Goal: Task Accomplishment & Management: Manage account settings

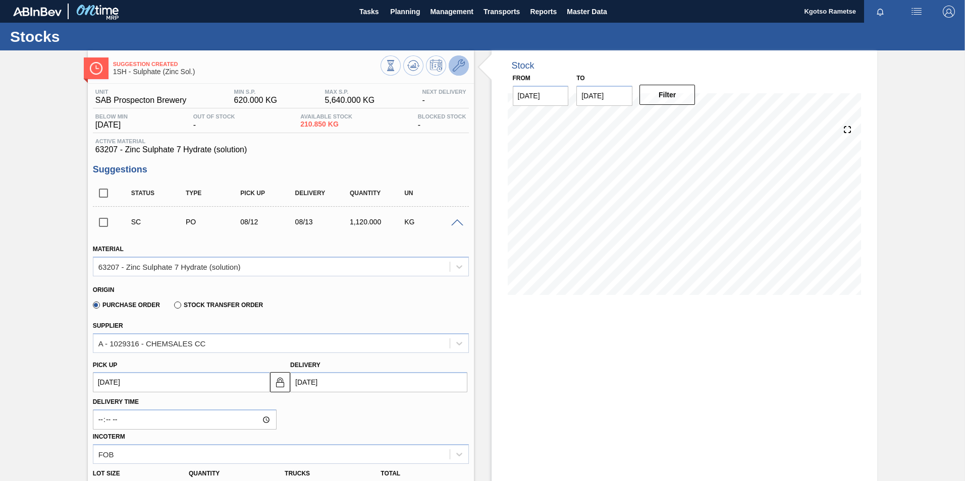
scroll to position [50, 0]
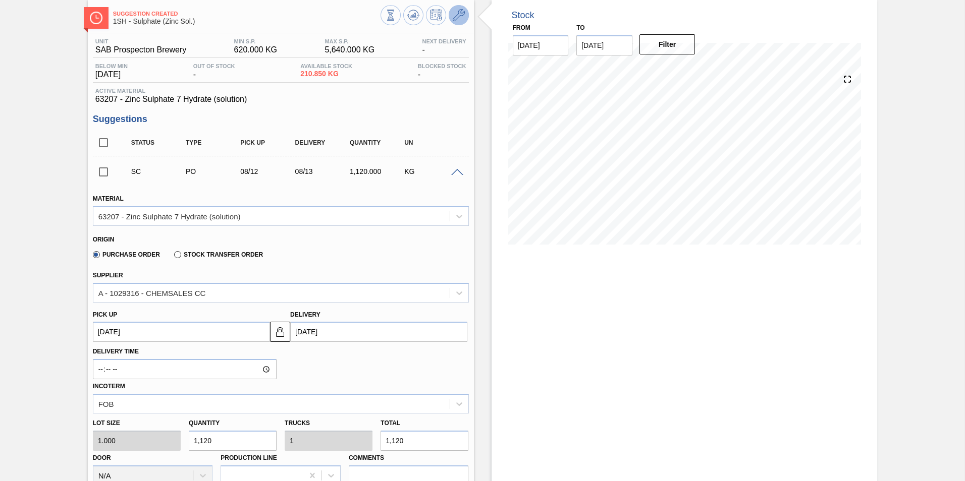
click at [461, 15] on icon at bounding box center [459, 15] width 12 height 12
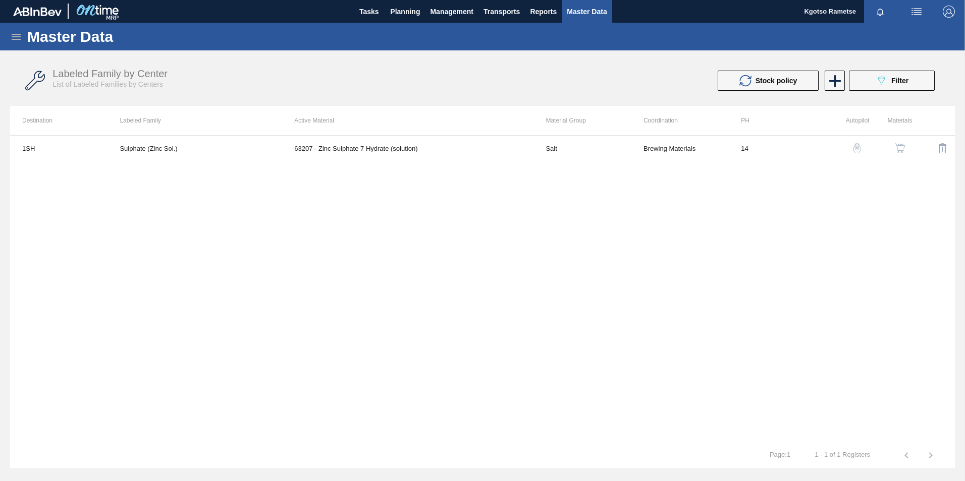
click at [900, 143] on img "button" at bounding box center [900, 148] width 10 height 10
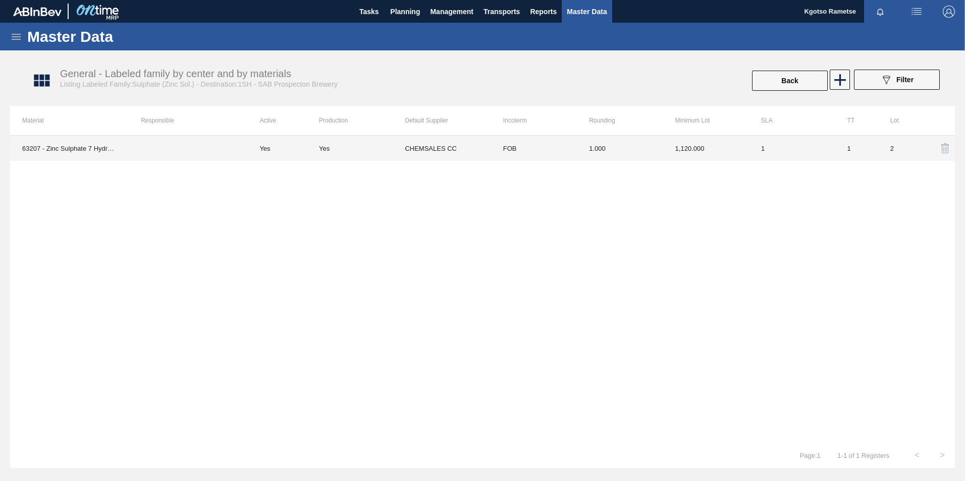
click at [601, 144] on td "1.000" at bounding box center [620, 148] width 86 height 25
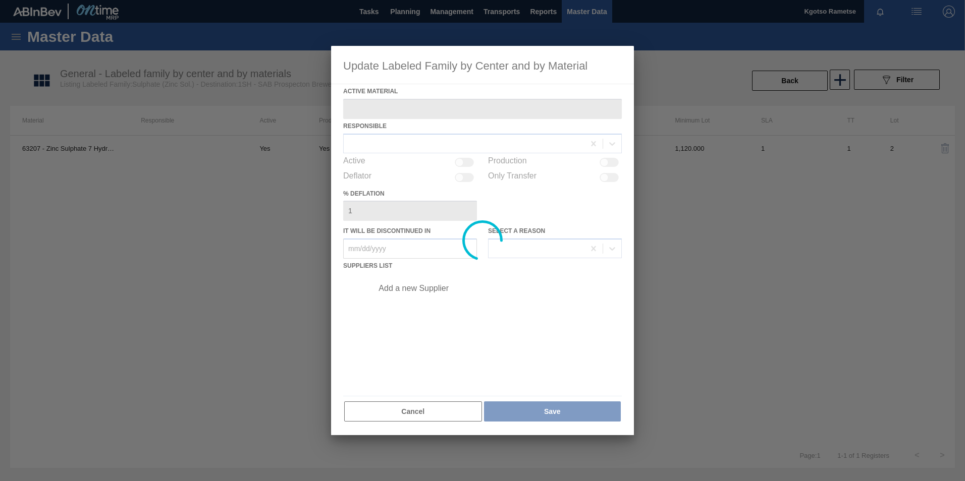
type Material "63207 - Zinc Sulphate 7 Hydrate (solution)"
checkbox input "true"
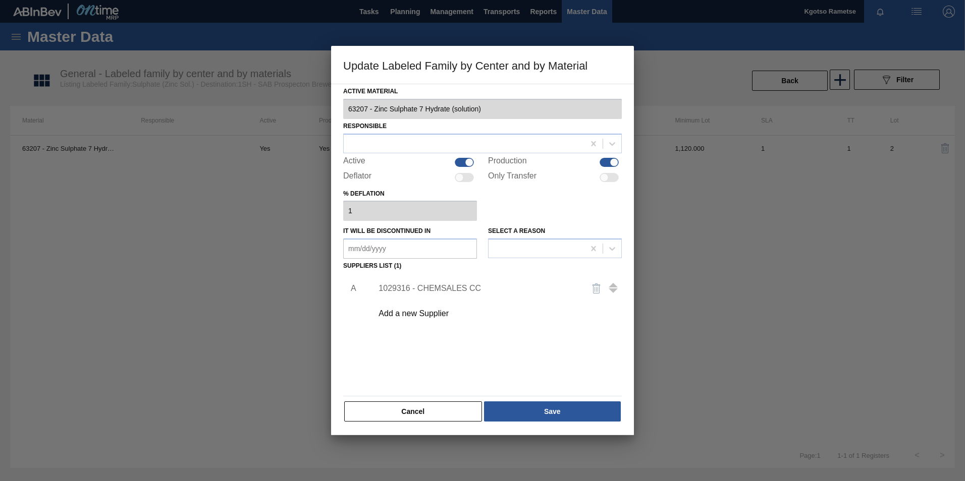
click at [431, 283] on div "1029316 - CHEMSALES CC" at bounding box center [494, 288] width 255 height 25
click at [418, 287] on div "1029316 - CHEMSALES CC" at bounding box center [478, 288] width 198 height 9
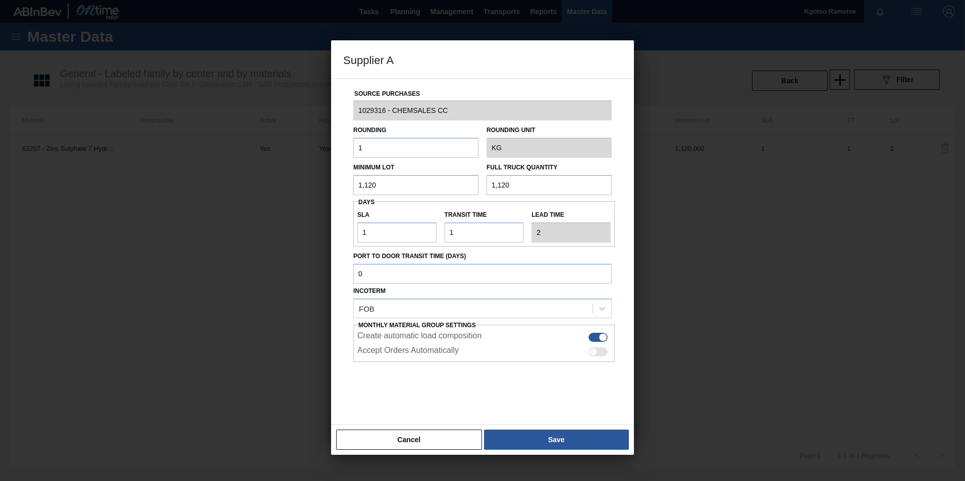
drag, startPoint x: 345, startPoint y: 180, endPoint x: 315, endPoint y: 181, distance: 29.8
click at [315, 181] on div "Supplier A Source Purchases 1029316 - CHEMSALES CC Rounding 1 Rounding Unit KG …" at bounding box center [482, 240] width 965 height 481
type input "9,216"
drag, startPoint x: 361, startPoint y: 180, endPoint x: 305, endPoint y: 180, distance: 56.5
click at [309, 180] on div "Supplier A Source Purchases 1029316 - CHEMSALES CC Rounding 1 Rounding Unit KG …" at bounding box center [482, 240] width 965 height 481
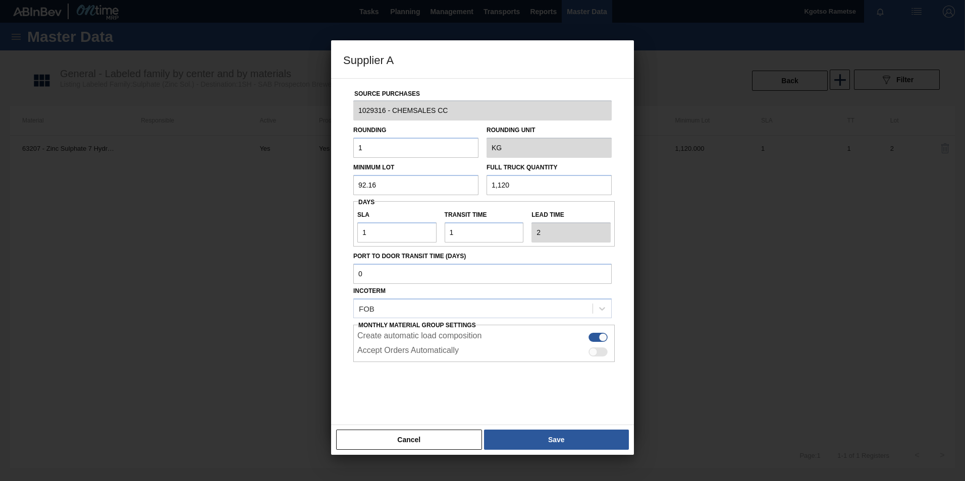
drag, startPoint x: 389, startPoint y: 181, endPoint x: 324, endPoint y: 184, distance: 65.2
click at [330, 184] on div "Supplier A Source Purchases 1029316 - CHEMSALES CC Rounding 1 Rounding Unit KG …" at bounding box center [482, 240] width 965 height 481
type input "92.16"
drag, startPoint x: 514, startPoint y: 186, endPoint x: 449, endPoint y: 186, distance: 65.1
click at [458, 185] on div "Minimum Lot 92.16 Full Truck Quantity 1,120" at bounding box center [482, 176] width 266 height 37
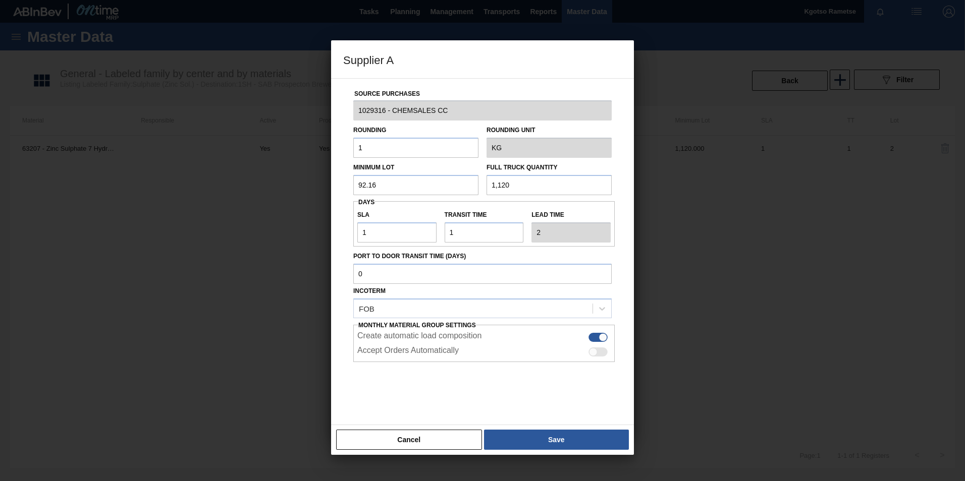
paste input "92.16"
type input "92.16"
click at [548, 436] on button "Save" at bounding box center [556, 440] width 145 height 20
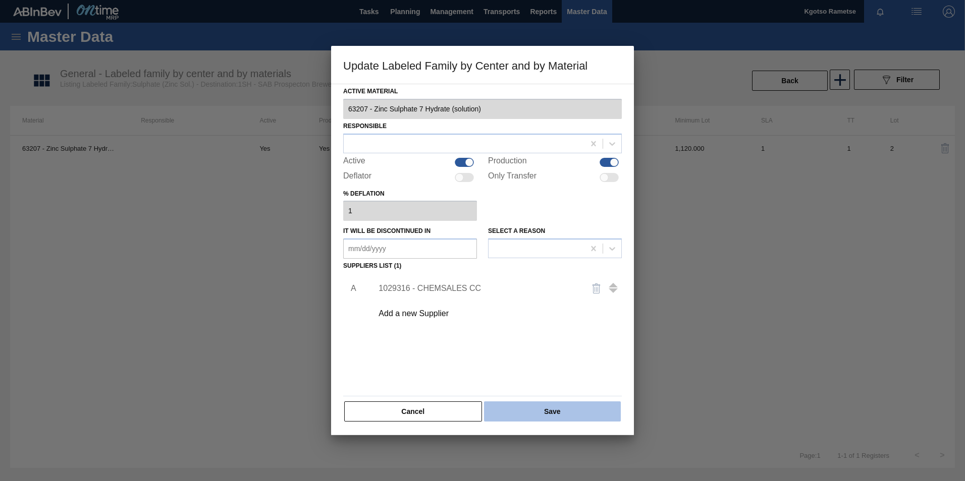
click at [542, 410] on button "Save" at bounding box center [552, 412] width 137 height 20
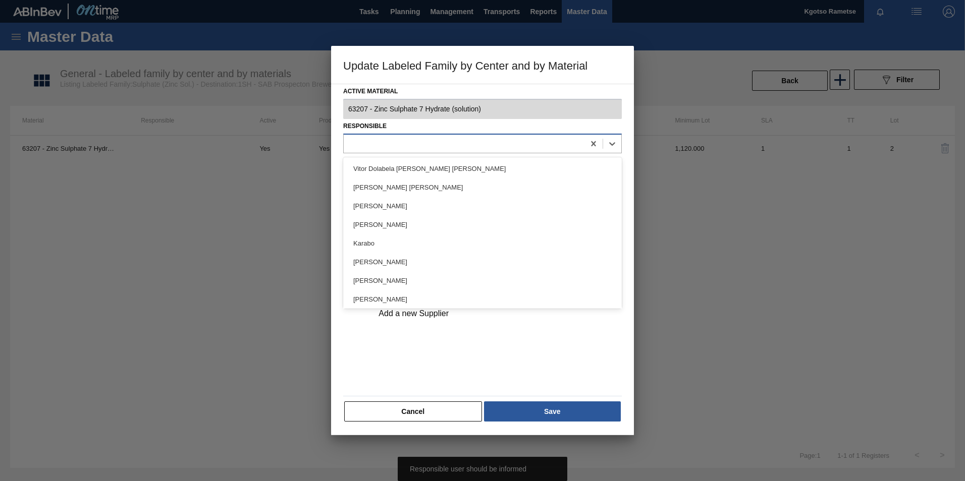
click at [423, 150] on div at bounding box center [464, 143] width 241 height 15
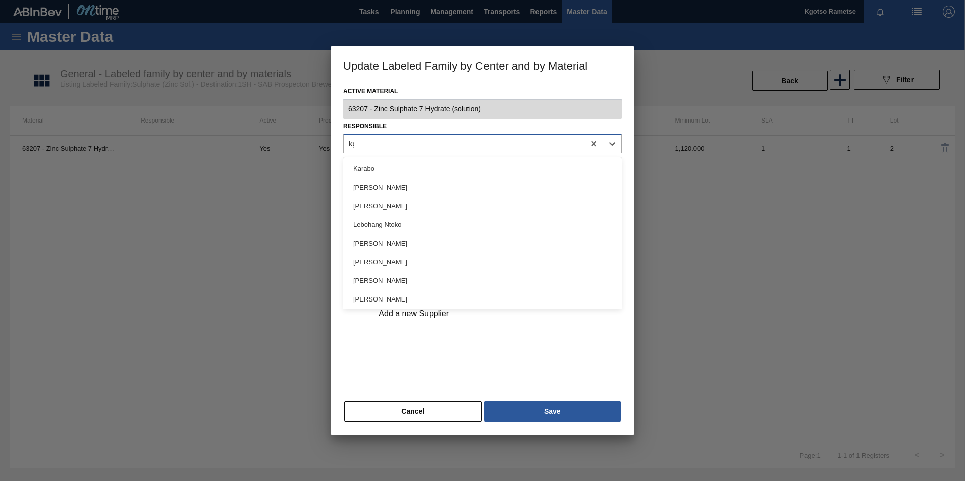
type input "kgot"
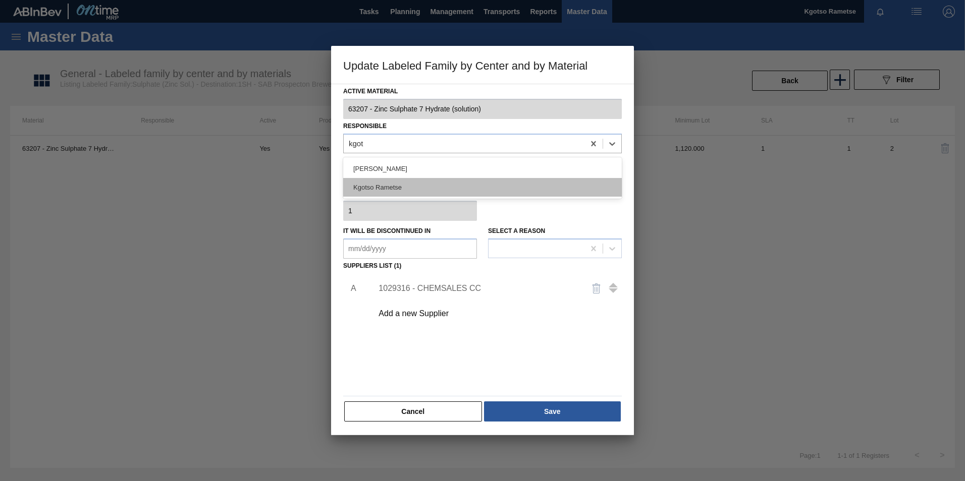
click at [420, 187] on div "Kgotso Rametse" at bounding box center [482, 187] width 279 height 19
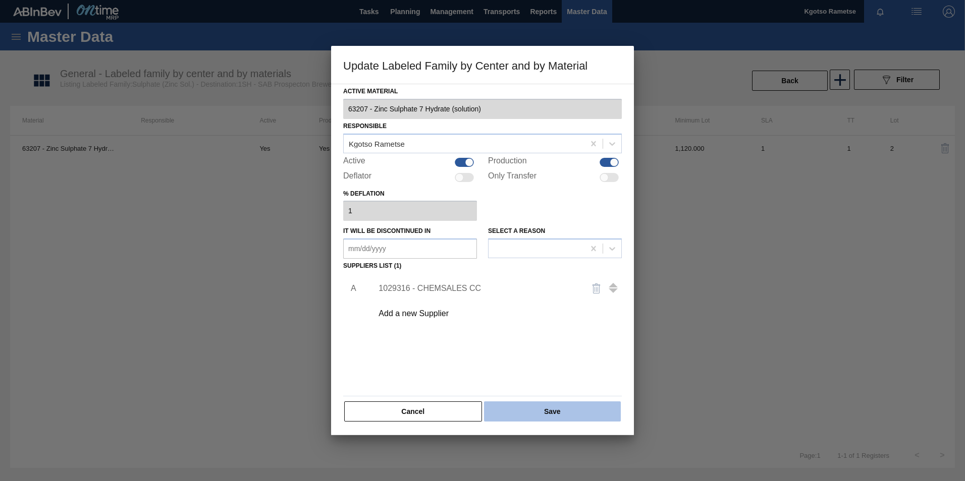
click at [532, 415] on button "Save" at bounding box center [552, 412] width 137 height 20
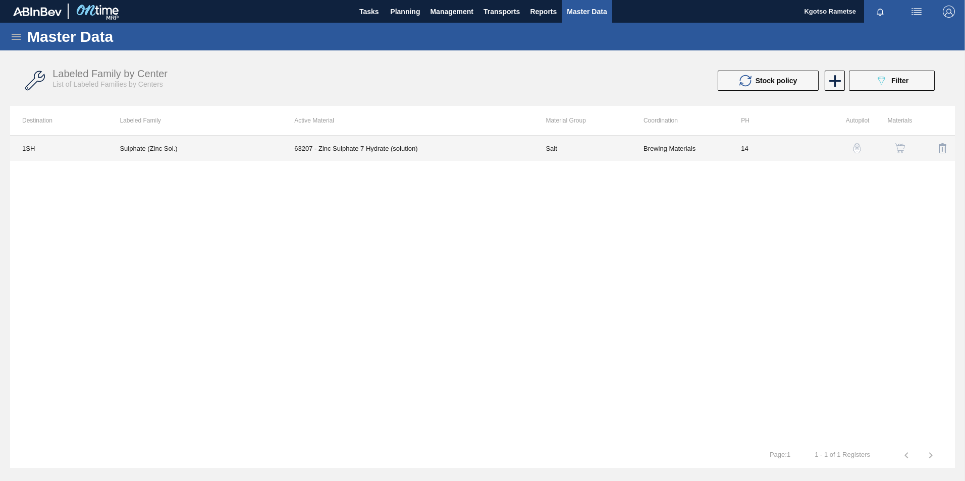
click at [380, 149] on td "63207 - Zinc Sulphate 7 Hydrate (solution)" at bounding box center [407, 148] width 251 height 25
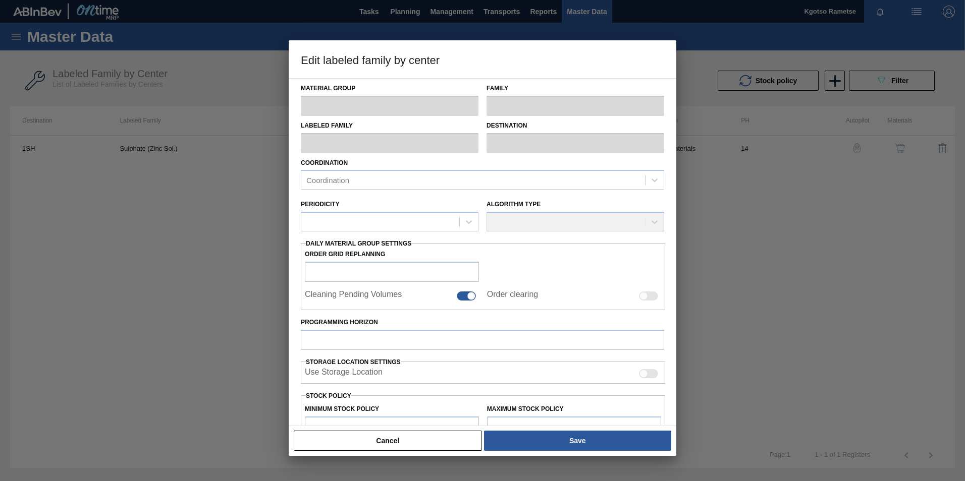
type input "Salt"
type input "Sulphates"
type input "Sulphate (Zinc Sol.)"
type input "1SH - SAB Prospecton Brewery"
type input "14"
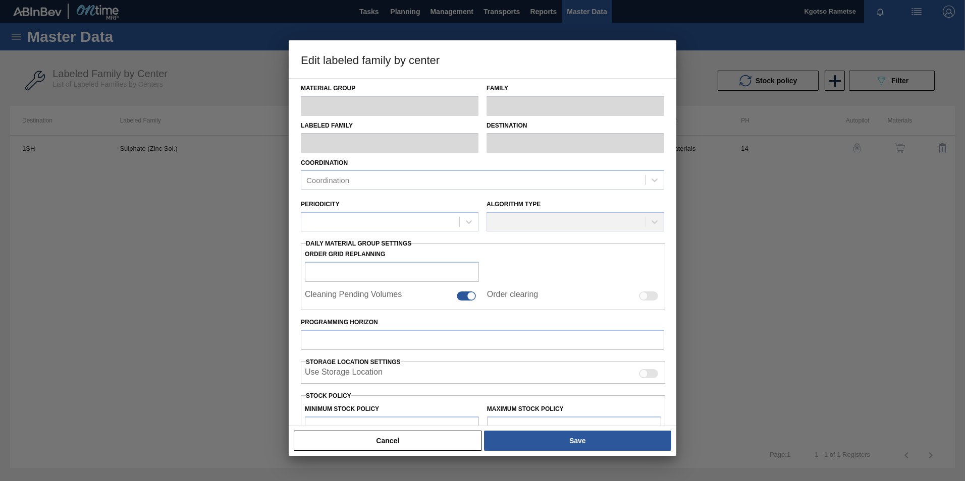
type input "620"
type input "5,640"
type input "0"
type input "620.000"
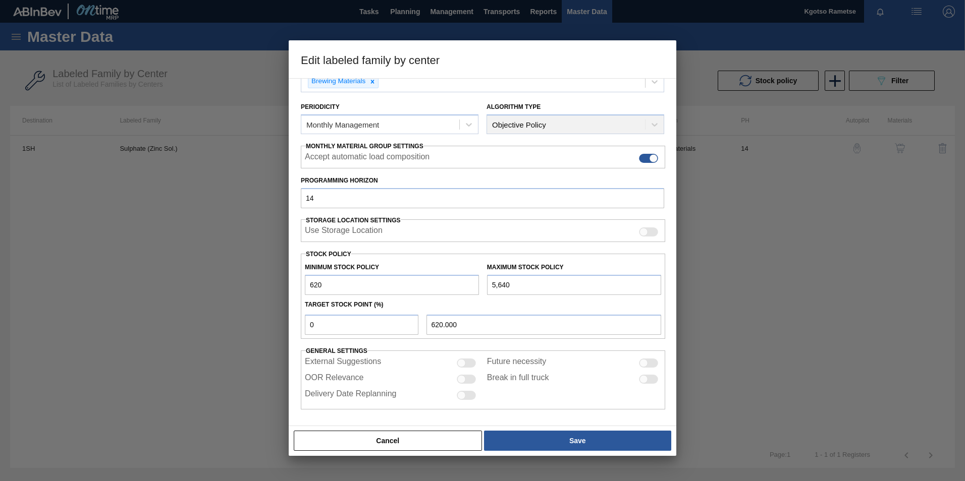
scroll to position [101, 0]
drag, startPoint x: 515, startPoint y: 287, endPoint x: 447, endPoint y: 283, distance: 67.7
click at [452, 283] on div "Minimum Stock Policy 620 Maximum Stock Policy 5,640" at bounding box center [483, 275] width 364 height 37
type input "100"
click at [326, 290] on input "620" at bounding box center [392, 284] width 174 height 20
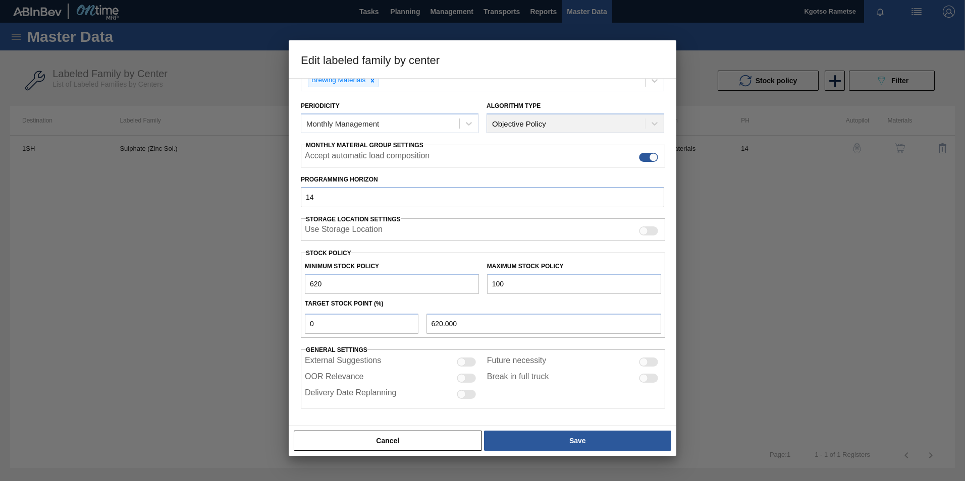
drag, startPoint x: 318, startPoint y: 283, endPoint x: 282, endPoint y: 281, distance: 35.9
click at [285, 282] on div "Edit labeled family by center Material Group Salt Family Sulphates Labeled Fami…" at bounding box center [482, 240] width 965 height 481
type input "8"
type input "8.000"
type input "80"
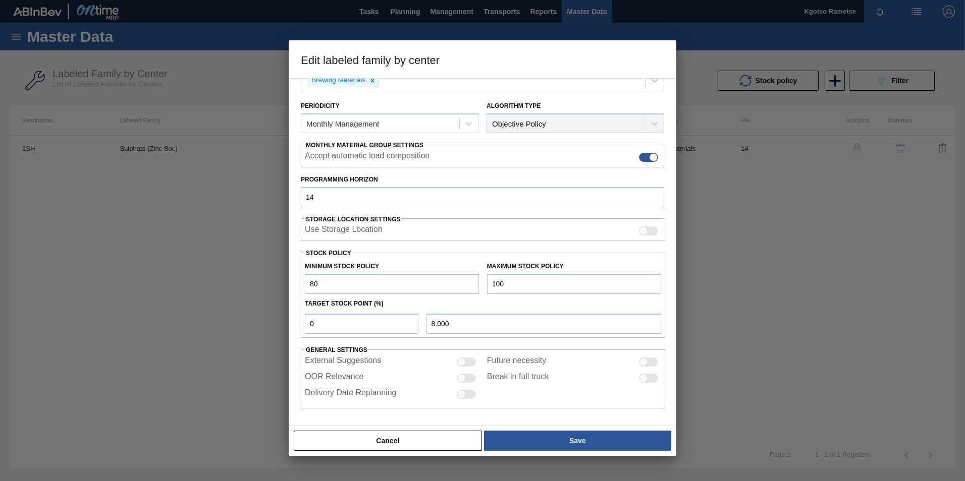
type input "80.000"
type input "80"
drag, startPoint x: 324, startPoint y: 322, endPoint x: 243, endPoint y: 319, distance: 81.3
click at [244, 319] on div "Edit labeled family by center Material Group Salt Family Sulphates Labeled Fami…" at bounding box center [482, 240] width 965 height 481
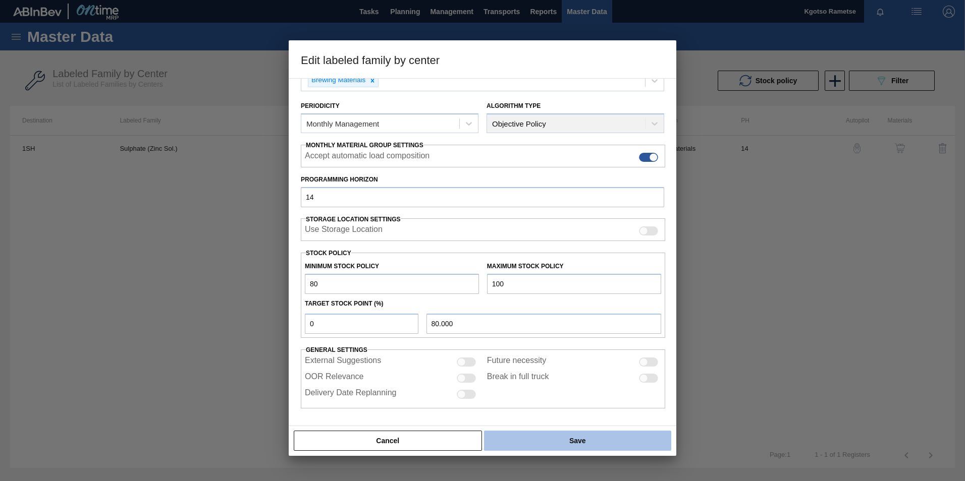
click at [566, 442] on button "Save" at bounding box center [577, 441] width 187 height 20
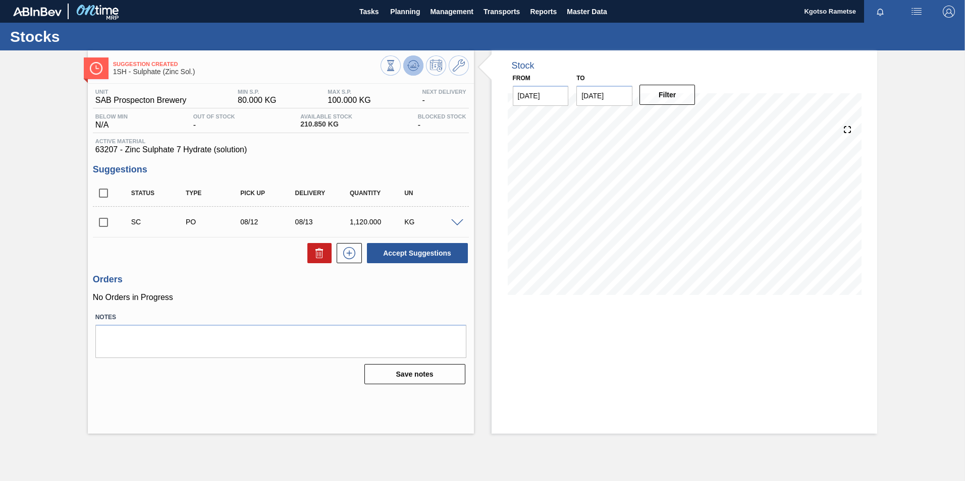
click at [396, 68] on icon at bounding box center [390, 65] width 11 height 11
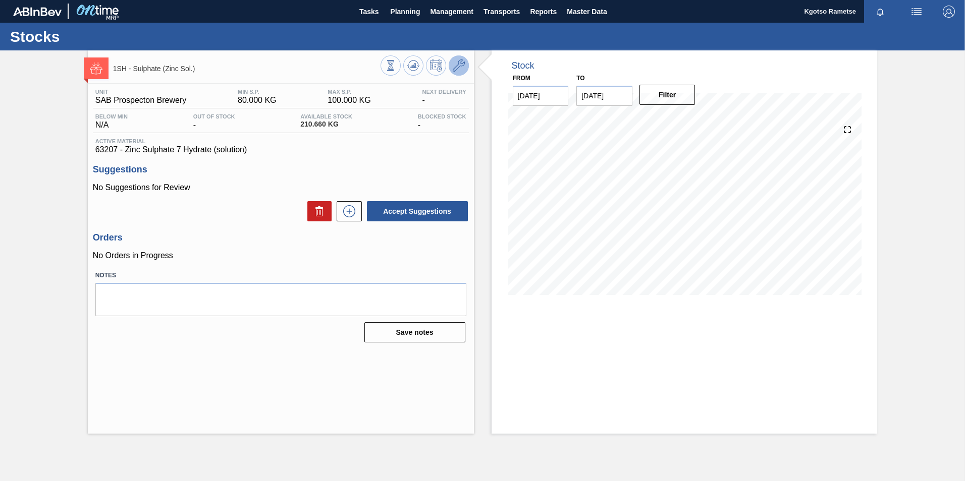
click at [450, 67] on button at bounding box center [459, 66] width 20 height 20
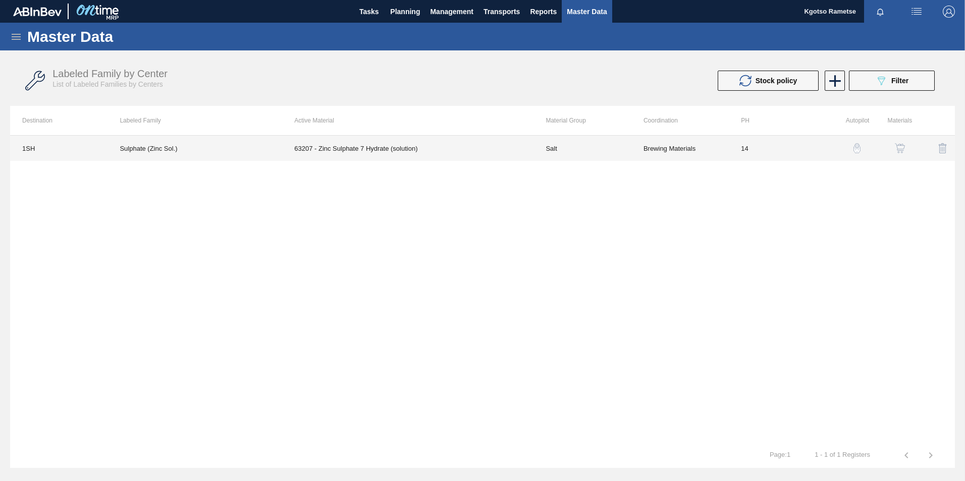
click at [490, 158] on td "63207 - Zinc Sulphate 7 Hydrate (solution)" at bounding box center [407, 148] width 251 height 25
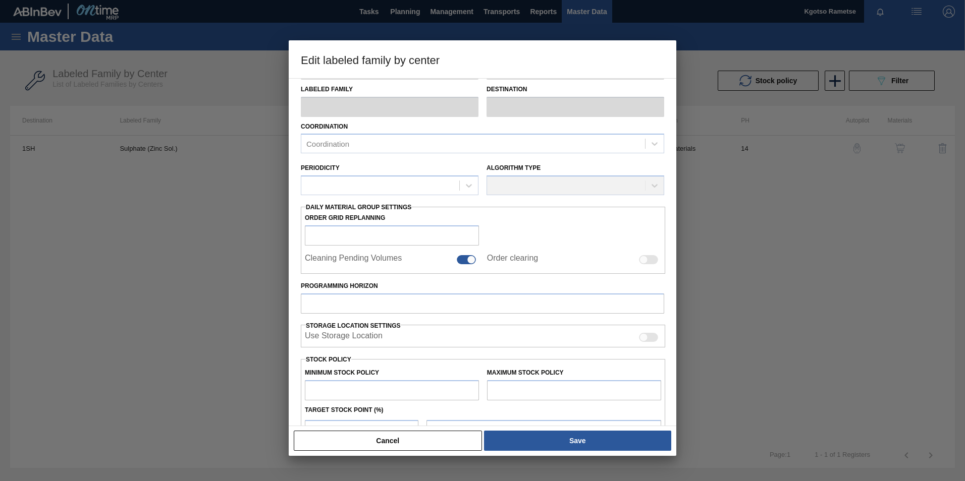
type input "Salt"
type input "Sulphates"
type input "Sulphate (Zinc Sol.)"
type input "1SH - SAB Prospecton Brewery"
type input "14"
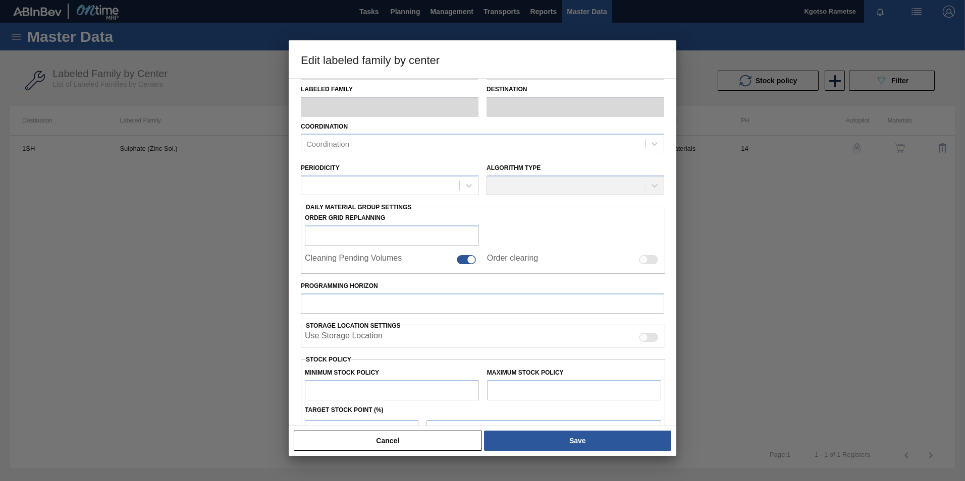
type input "80"
type input "100"
type input "0"
type input "80.000"
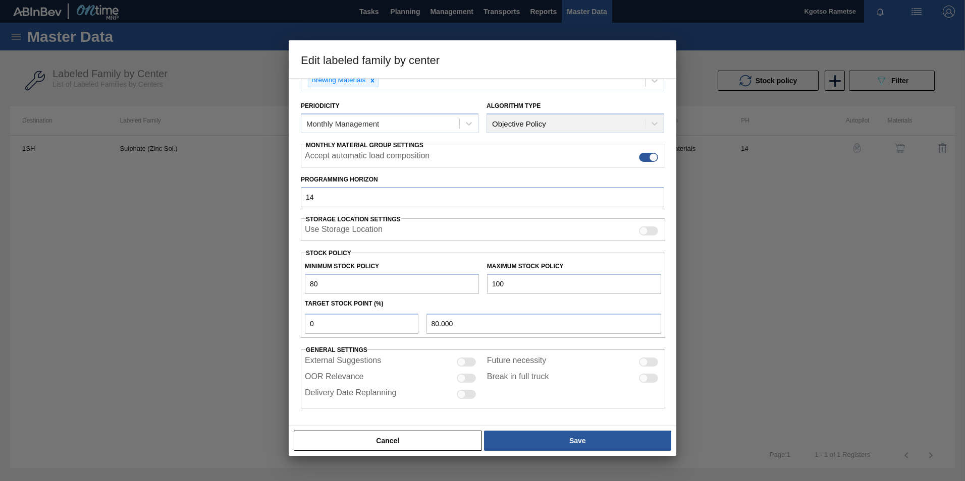
drag, startPoint x: 495, startPoint y: 284, endPoint x: 472, endPoint y: 283, distance: 22.3
click at [481, 283] on div "Minimum Stock Policy 80 Maximum Stock Policy 100" at bounding box center [483, 275] width 364 height 37
type input "300"
click at [294, 282] on div "Material Group Salt Family Sulphates Labeled Family Sulphate (Zinc Sol.) Destin…" at bounding box center [483, 252] width 388 height 348
drag, startPoint x: 325, startPoint y: 285, endPoint x: 305, endPoint y: 286, distance: 20.2
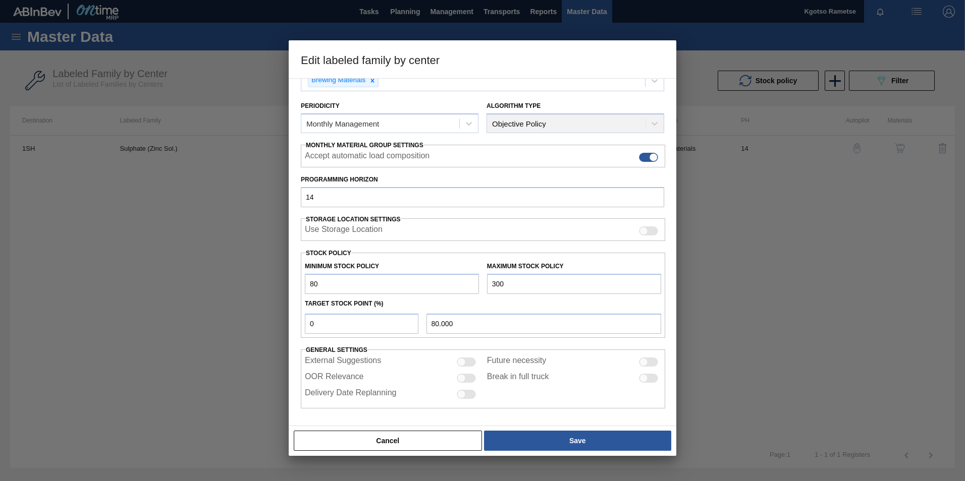
click at [306, 286] on input "80" at bounding box center [392, 284] width 174 height 20
type input "2"
type input "2.000"
type input "28"
type input "28.000"
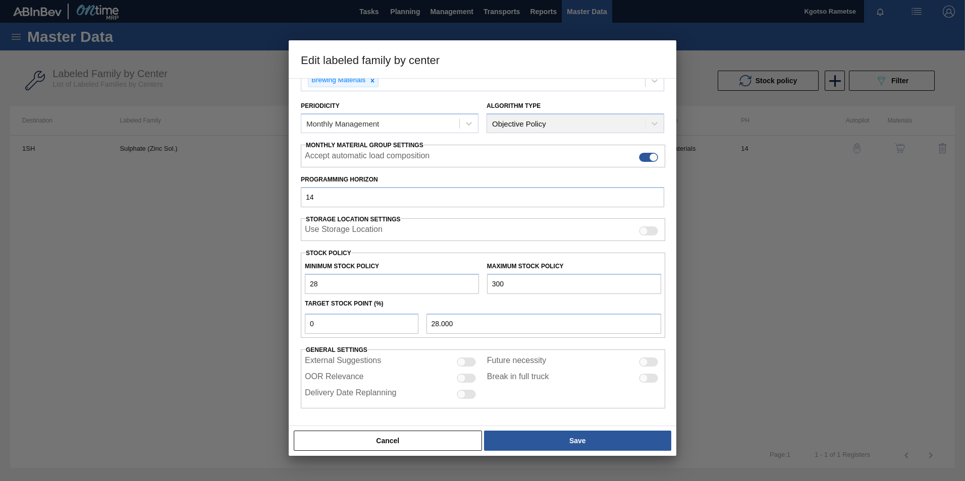
type input "280"
type input "280.000"
type input "280"
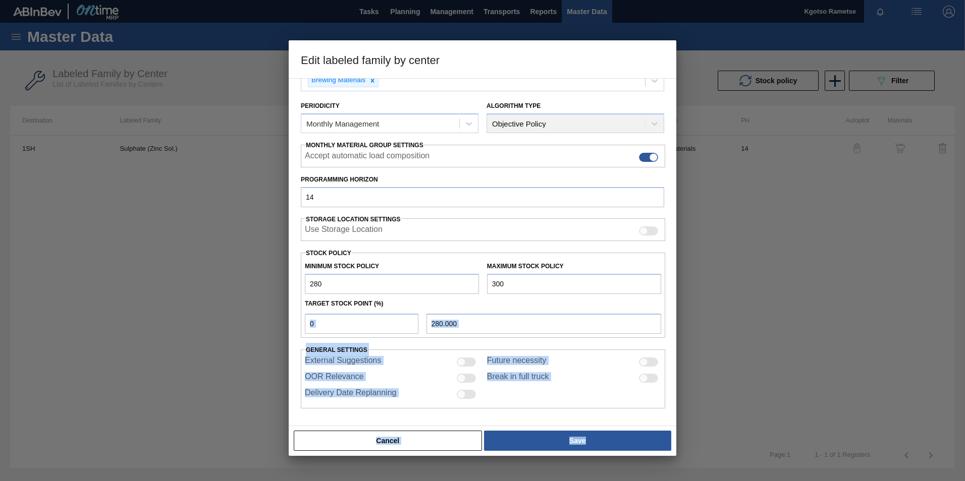
drag, startPoint x: 296, startPoint y: 326, endPoint x: 269, endPoint y: 326, distance: 27.3
click at [269, 326] on div "Edit labeled family by center Material Group Salt Family Sulphates Labeled Fami…" at bounding box center [482, 240] width 965 height 481
drag, startPoint x: 269, startPoint y: 326, endPoint x: 326, endPoint y: 319, distance: 56.9
click at [326, 319] on input "0" at bounding box center [362, 324] width 114 height 20
click at [320, 322] on input "0" at bounding box center [362, 324] width 114 height 20
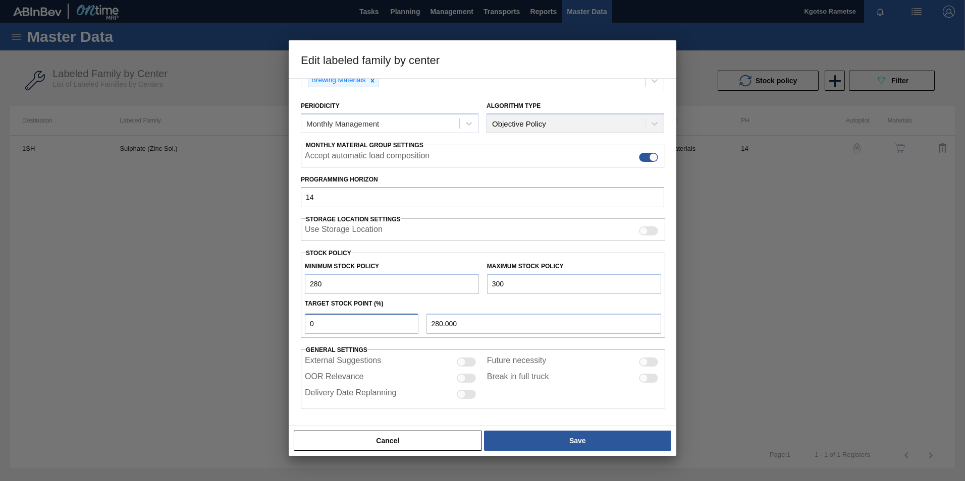
drag, startPoint x: 284, startPoint y: 324, endPoint x: 272, endPoint y: 325, distance: 12.2
click at [274, 325] on div "Edit labeled family by center Material Group Salt Family Sulphates Labeled Fami…" at bounding box center [482, 240] width 965 height 481
type input "1"
type input "280.200"
type input "10"
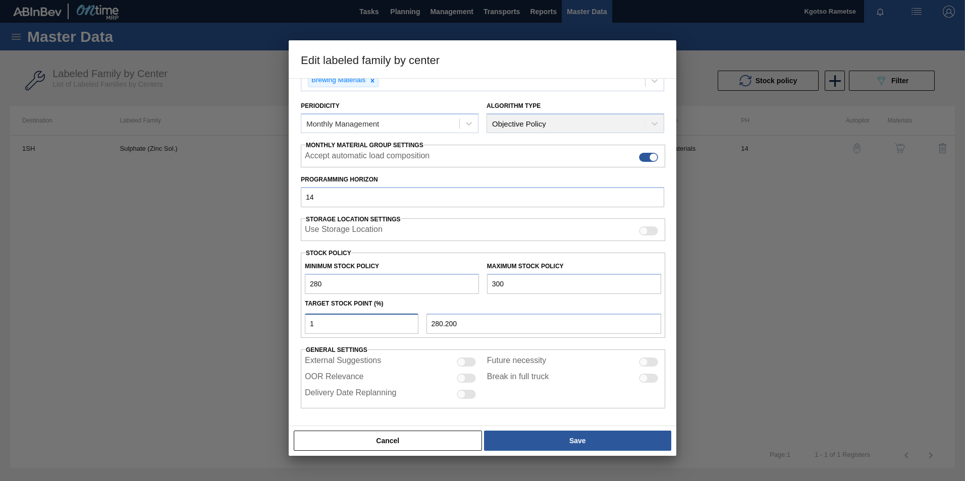
type input "282.000"
type input "100"
type input "300.000"
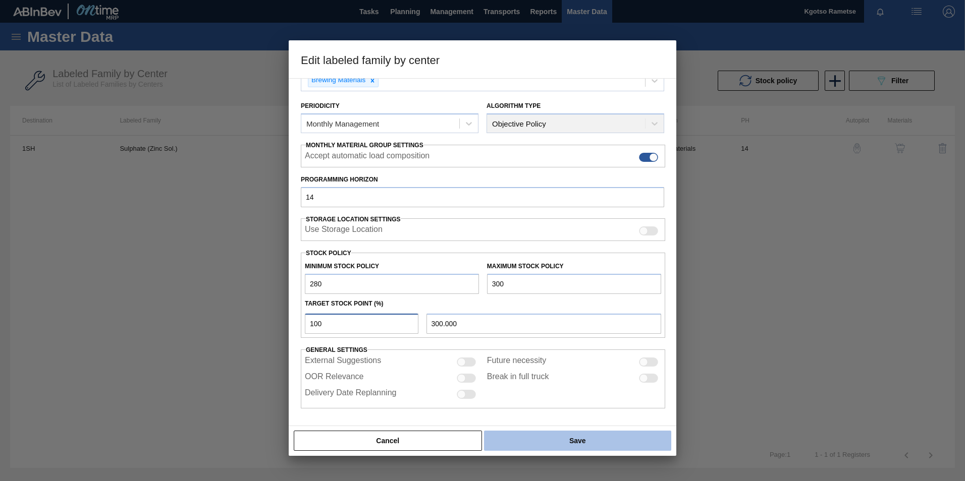
type input "100"
click at [514, 437] on button "Save" at bounding box center [577, 441] width 187 height 20
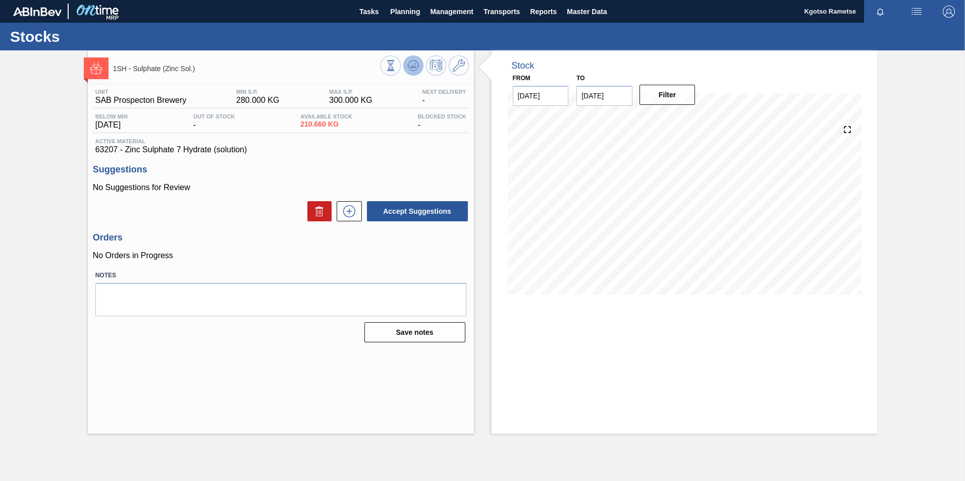
click at [396, 62] on icon at bounding box center [390, 65] width 11 height 11
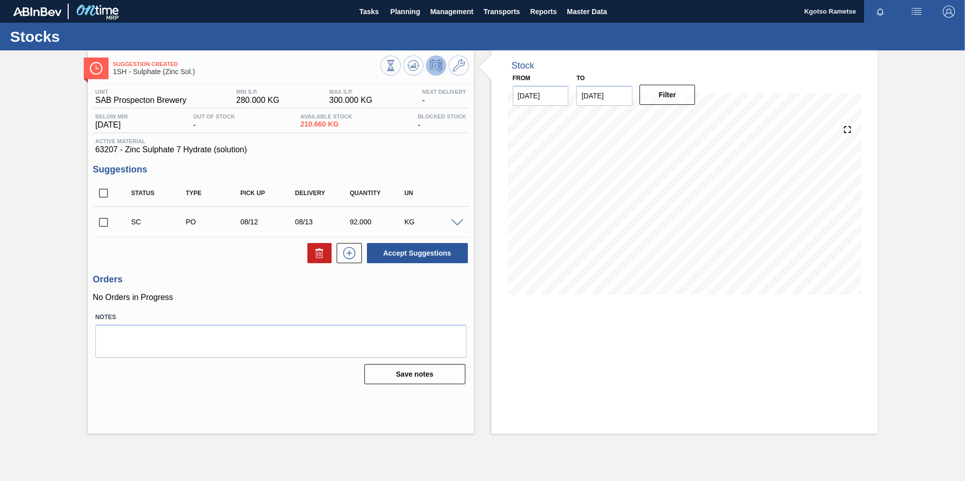
click at [435, 72] on button at bounding box center [436, 66] width 20 height 20
click at [466, 68] on button at bounding box center [459, 66] width 20 height 20
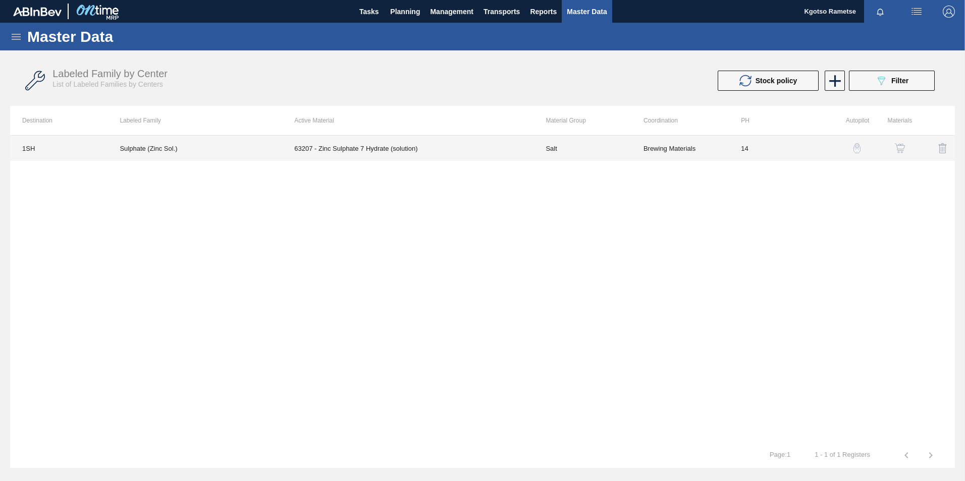
click at [673, 144] on td "Brewing Materials" at bounding box center [679, 148] width 97 height 25
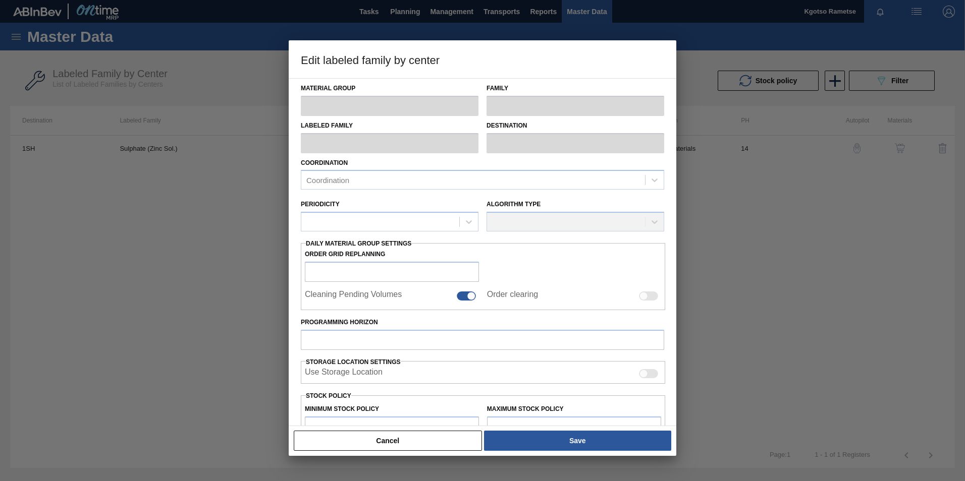
type input "Salt"
type input "Sulphates"
type input "Sulphate (Zinc Sol.)"
type input "1SH - SAB Prospecton Brewery"
type input "14"
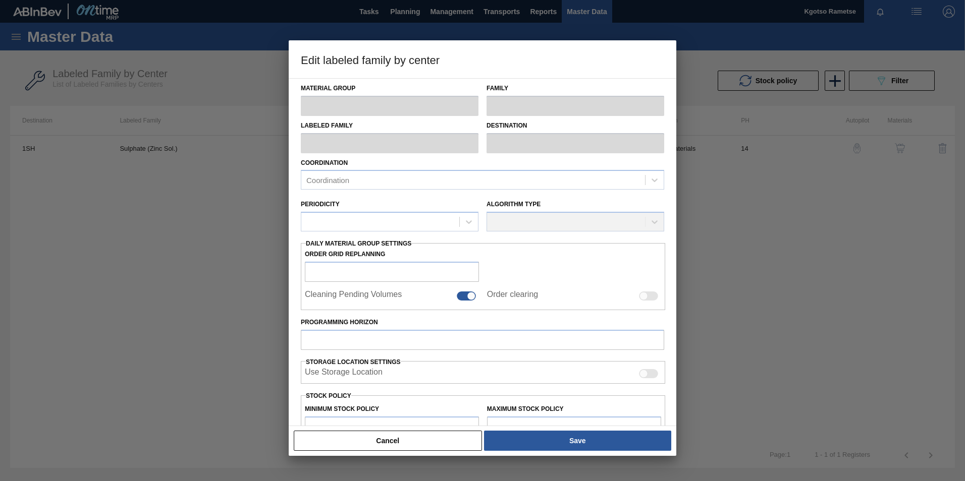
type input "280"
type input "300"
type input "100"
type input "300.000"
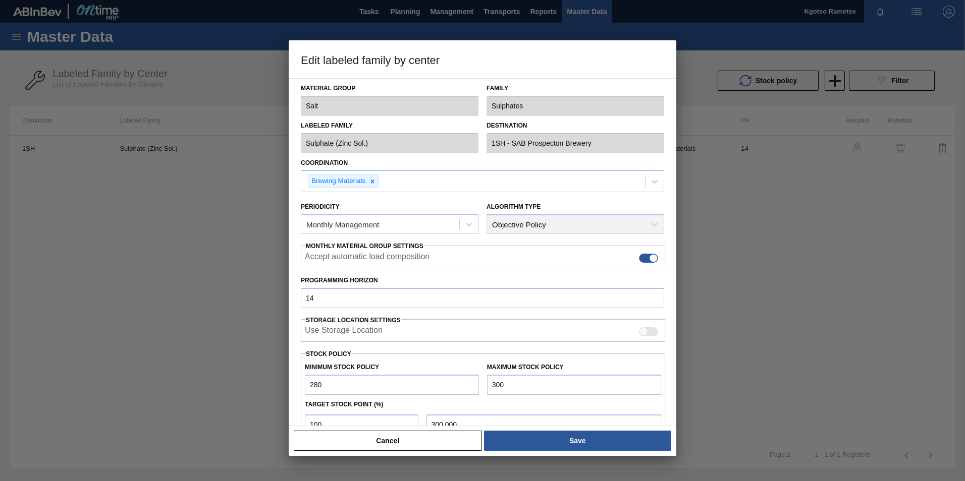
click at [412, 443] on button "Cancel" at bounding box center [388, 441] width 188 height 20
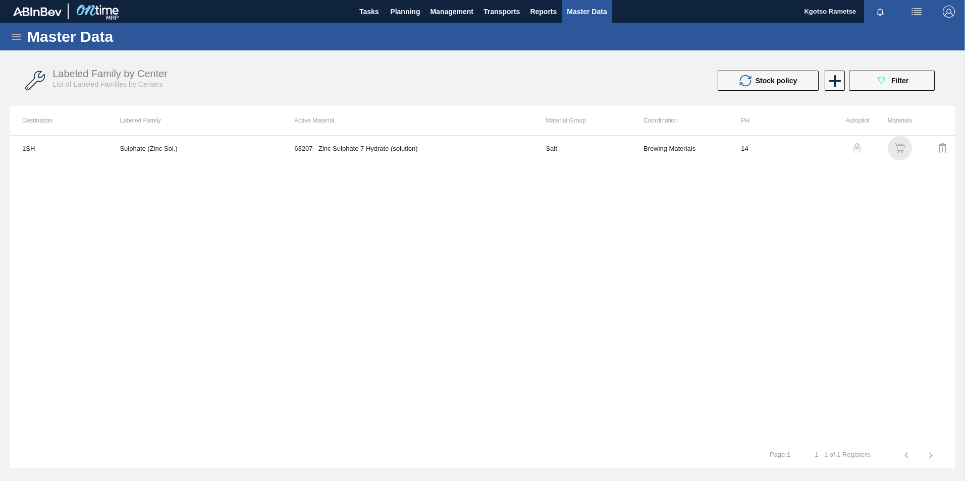
click at [895, 147] on img "button" at bounding box center [900, 148] width 10 height 10
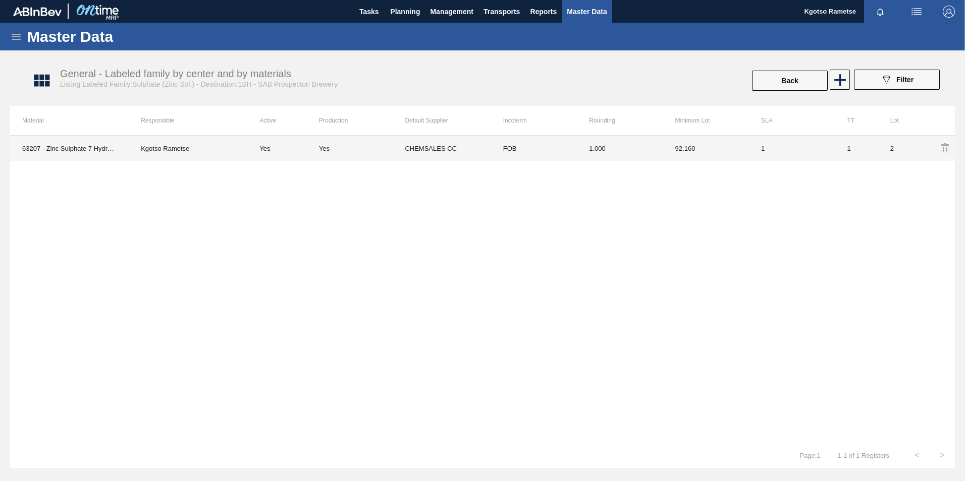
click at [628, 139] on td "1.000" at bounding box center [620, 148] width 86 height 25
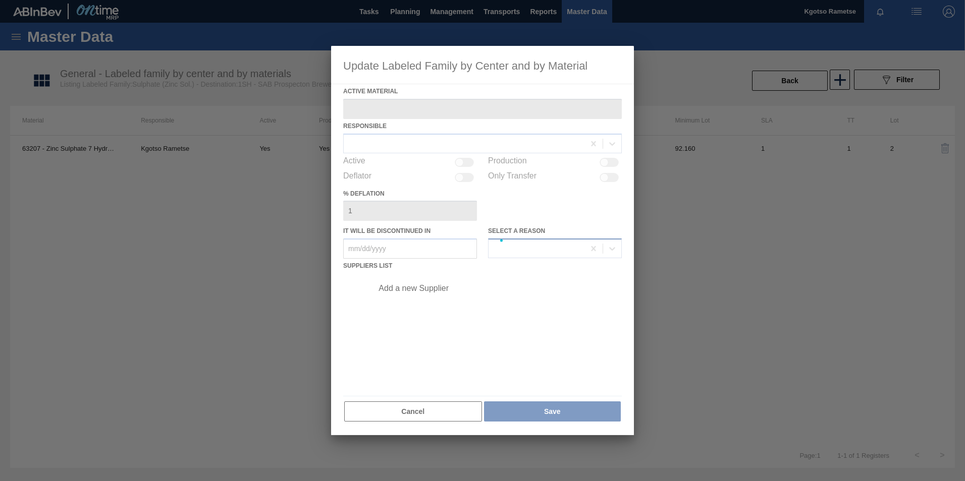
type Material "63207 - Zinc Sulphate 7 Hydrate (solution)"
checkbox input "true"
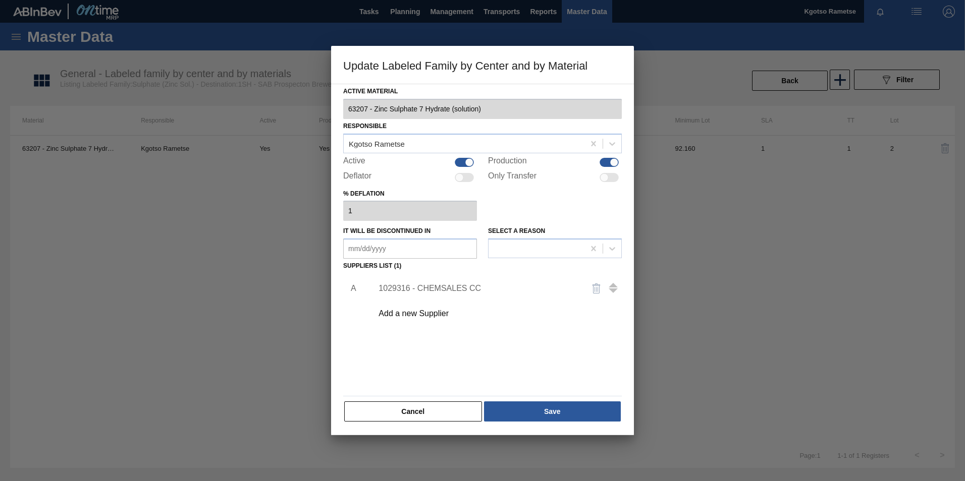
click at [444, 287] on div "1029316 - CHEMSALES CC" at bounding box center [478, 288] width 198 height 9
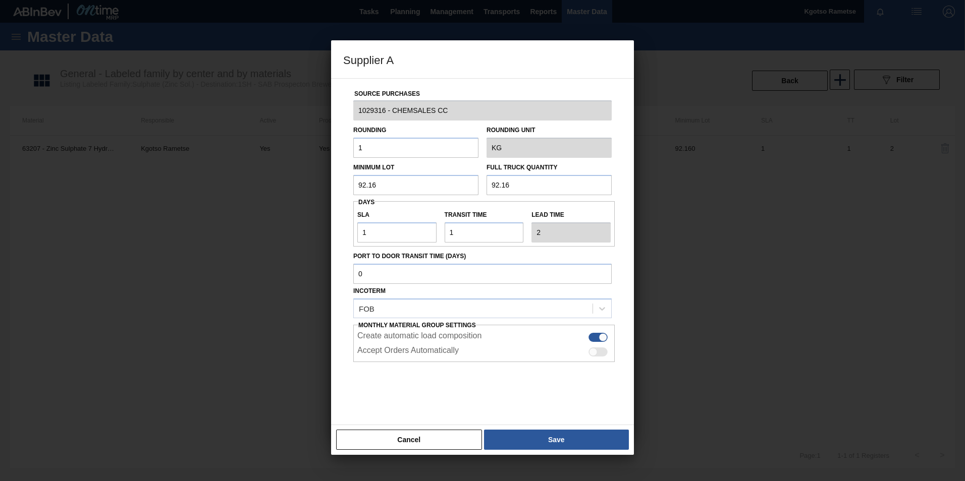
click at [335, 143] on div "Source Purchases 1029316 - CHEMSALES CC Rounding 1 Rounding Unit KG Minimum Lot…" at bounding box center [482, 251] width 303 height 347
type input "0.01"
click at [575, 439] on button "Save" at bounding box center [556, 440] width 145 height 20
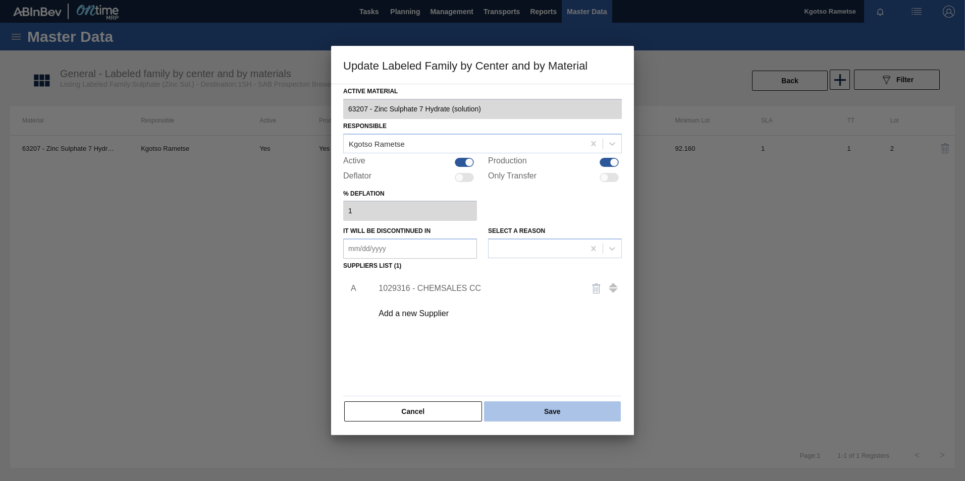
click at [535, 407] on button "Save" at bounding box center [552, 412] width 137 height 20
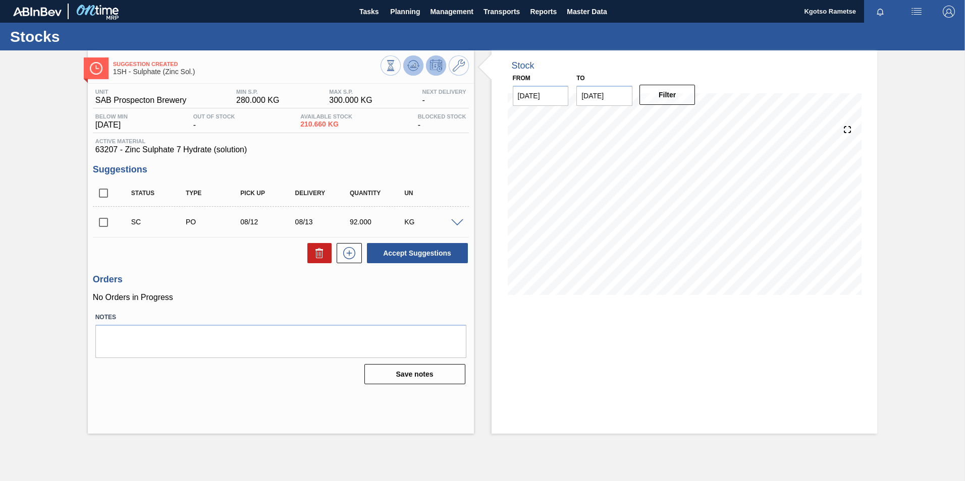
click at [420, 66] on button at bounding box center [413, 66] width 20 height 20
click at [460, 62] on icon at bounding box center [459, 66] width 12 height 12
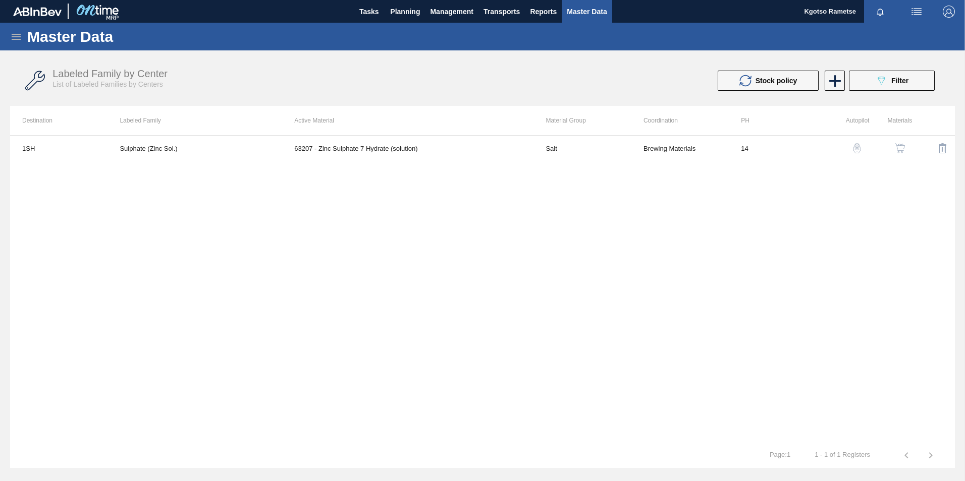
click at [904, 143] on img "button" at bounding box center [900, 148] width 10 height 10
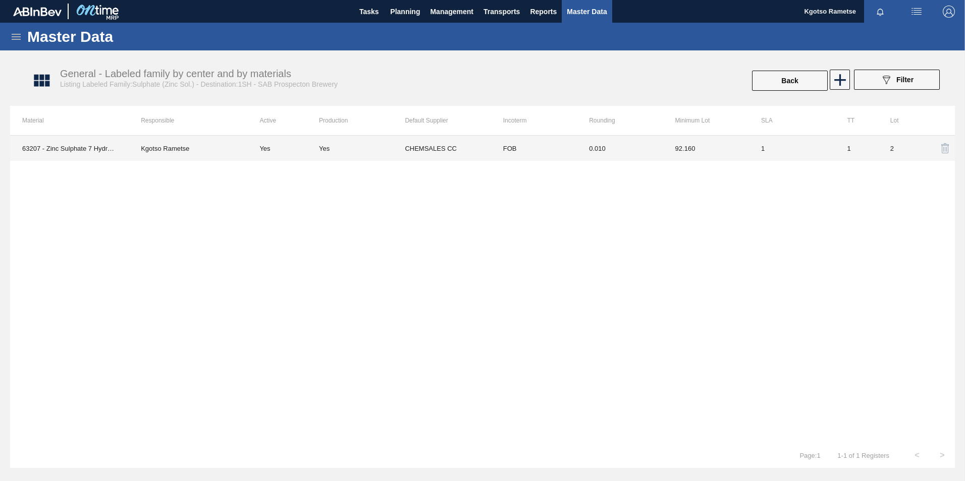
click at [729, 153] on td "92.160" at bounding box center [706, 148] width 86 height 25
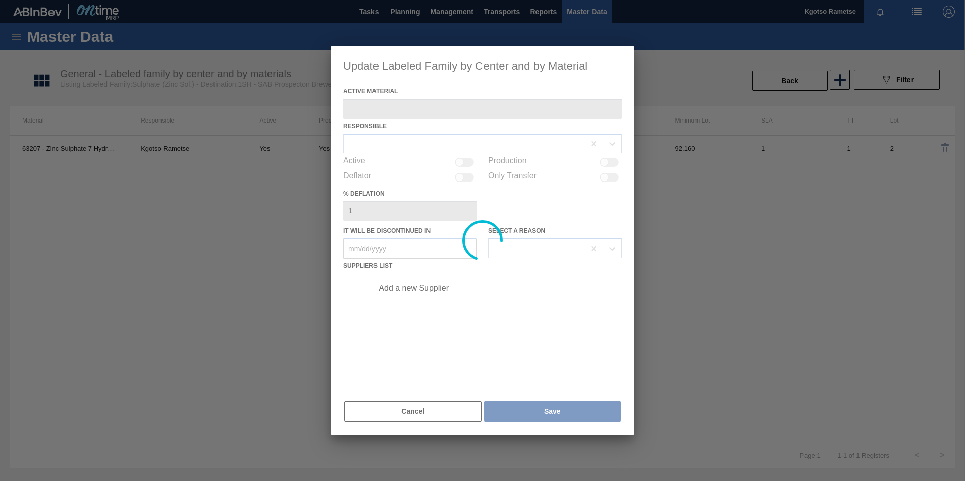
type Material "63207 - Zinc Sulphate 7 Hydrate (solution)"
checkbox input "true"
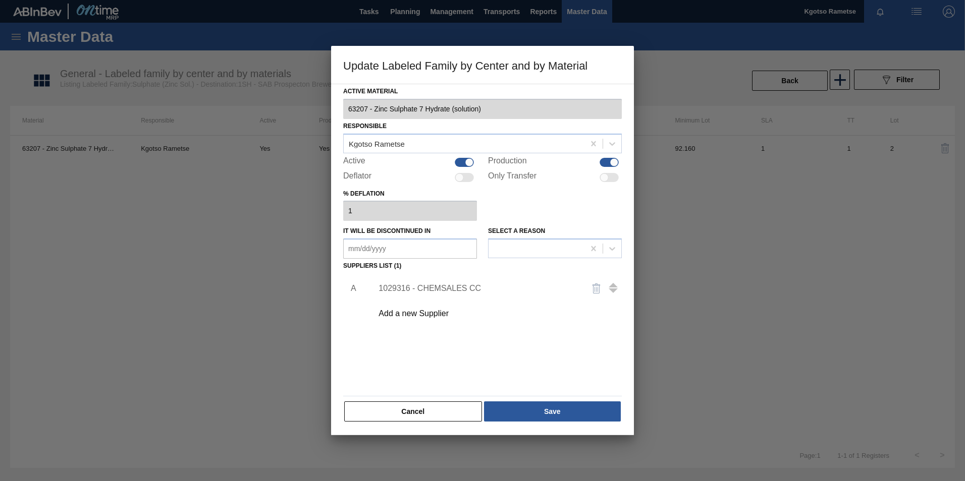
click at [422, 288] on div "1029316 - CHEMSALES CC" at bounding box center [478, 288] width 198 height 9
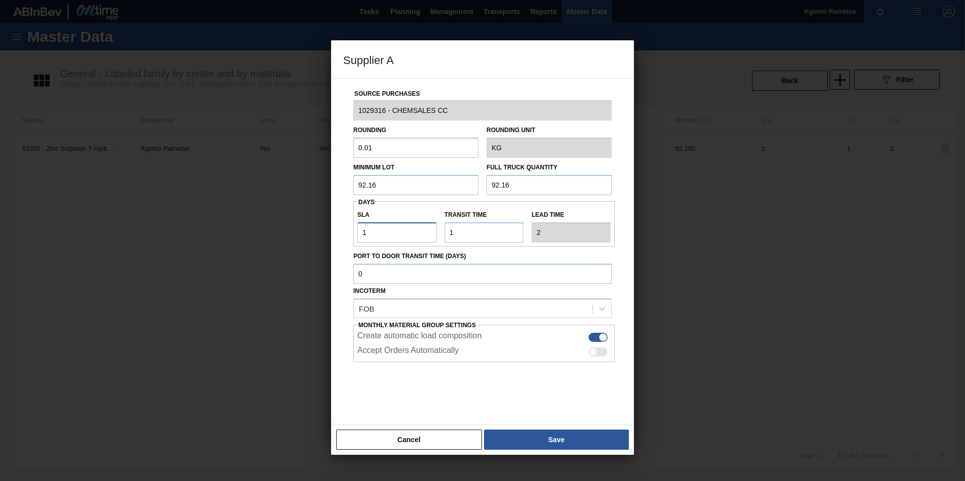
drag, startPoint x: 377, startPoint y: 229, endPoint x: 324, endPoint y: 229, distance: 53.0
click at [340, 229] on div "Source Purchases 1029316 - CHEMSALES CC Rounding 0.01 Rounding Unit KG Minimum …" at bounding box center [482, 251] width 303 height 347
type input "6"
type input "7"
type input "6"
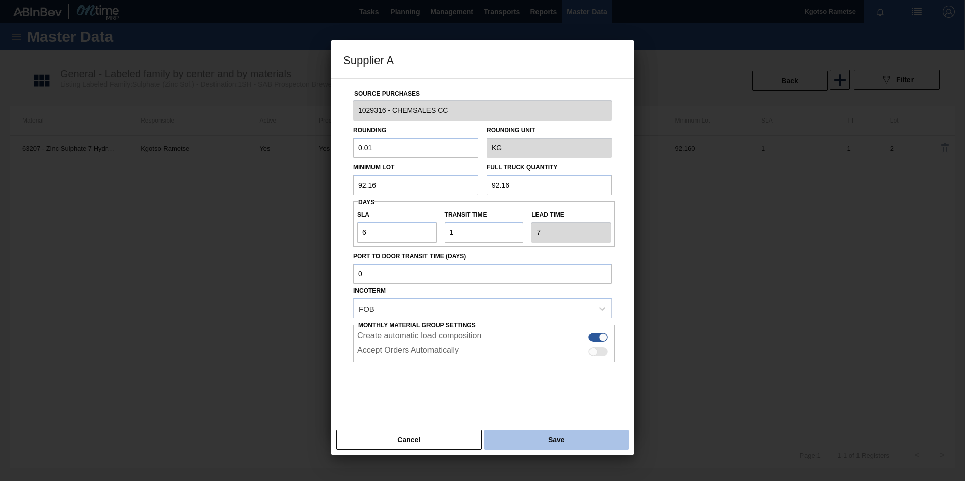
click at [601, 440] on button "Save" at bounding box center [556, 440] width 145 height 20
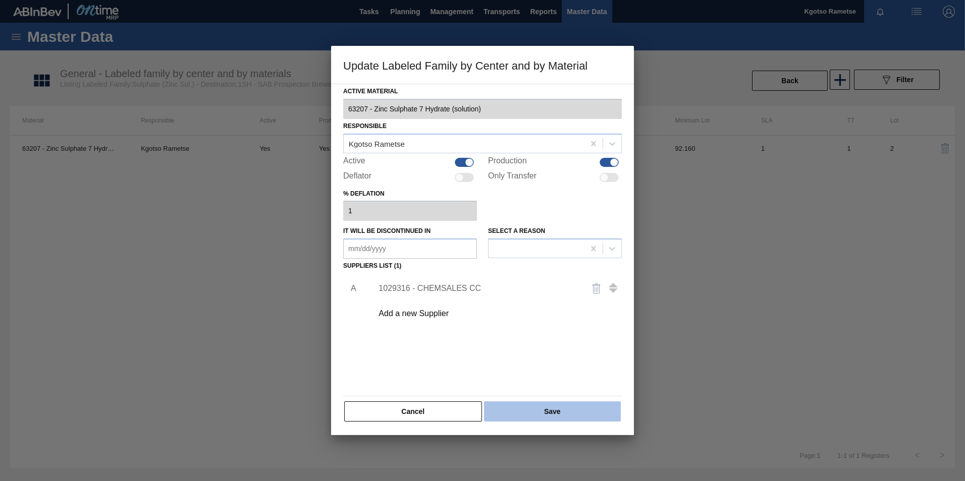
click at [566, 409] on button "Save" at bounding box center [552, 412] width 137 height 20
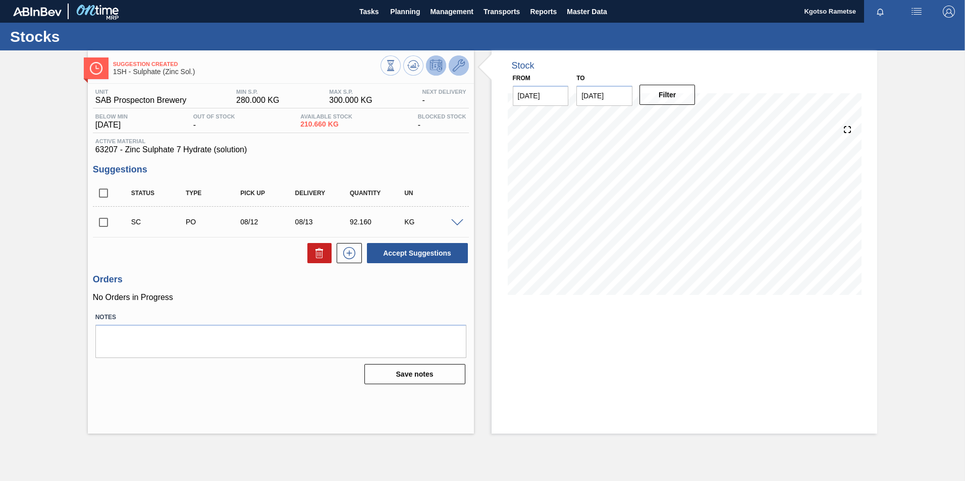
click at [463, 71] on icon at bounding box center [459, 66] width 12 height 12
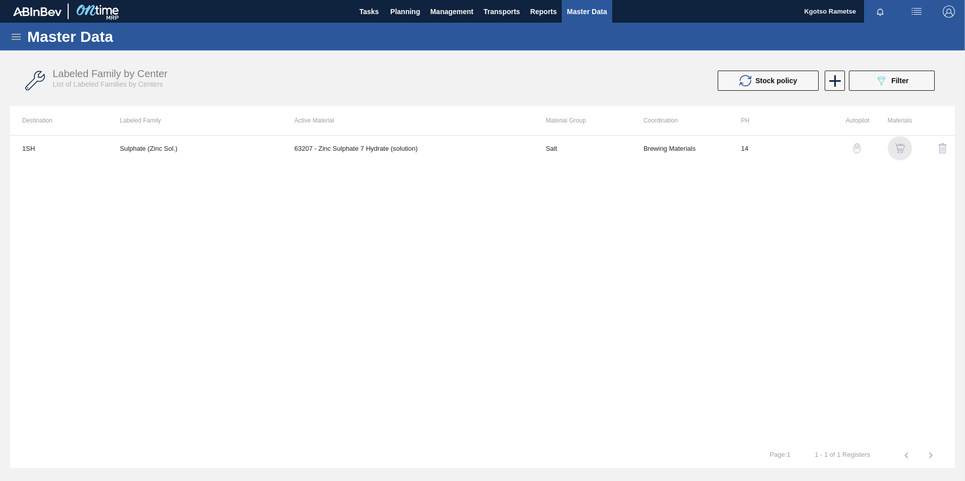
click at [896, 144] on img "button" at bounding box center [900, 148] width 10 height 10
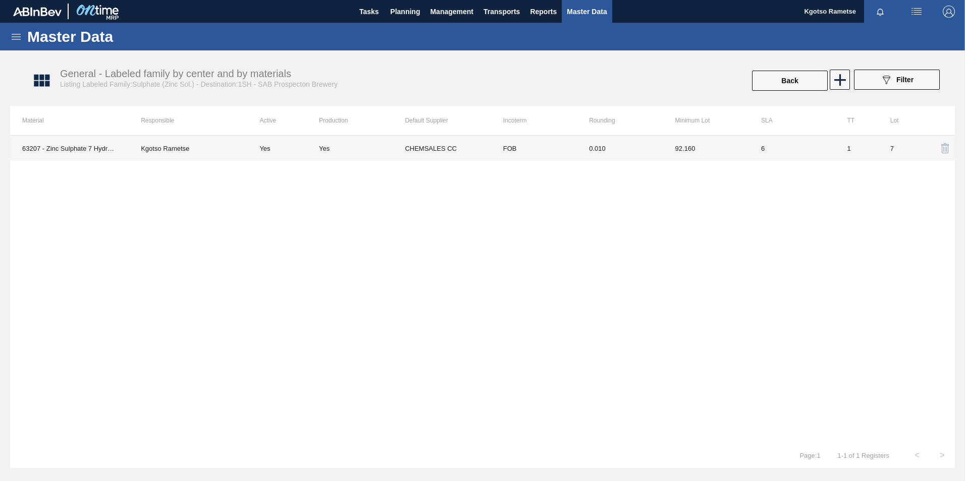
click at [656, 152] on td "0.010" at bounding box center [620, 148] width 86 height 25
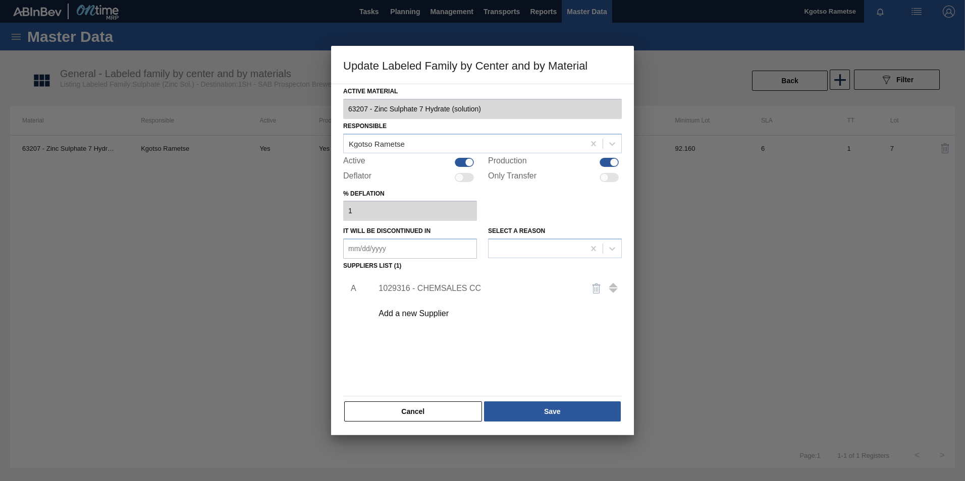
click at [458, 286] on div "1029316 - CHEMSALES CC" at bounding box center [478, 288] width 198 height 9
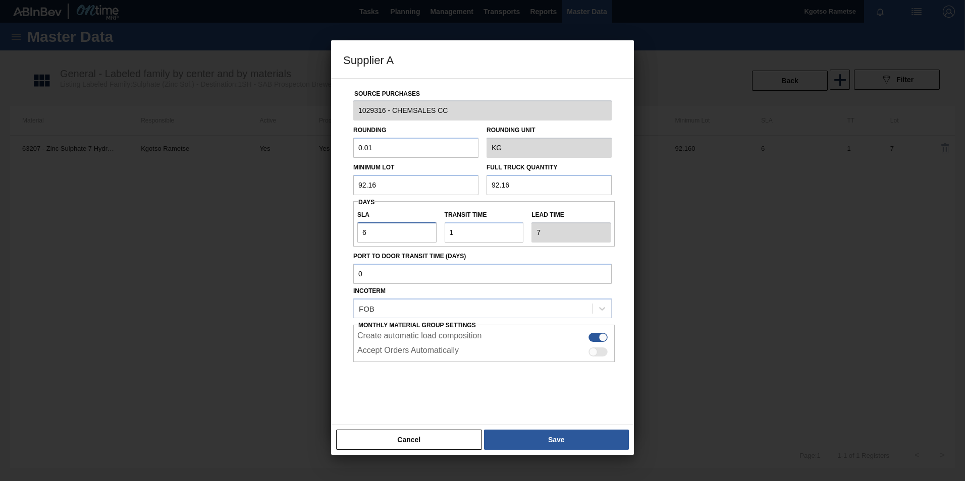
drag, startPoint x: 395, startPoint y: 233, endPoint x: 304, endPoint y: 230, distance: 90.9
click at [357, 232] on div "SLA 6" at bounding box center [396, 225] width 87 height 35
type input "3"
type input "4"
type input "3"
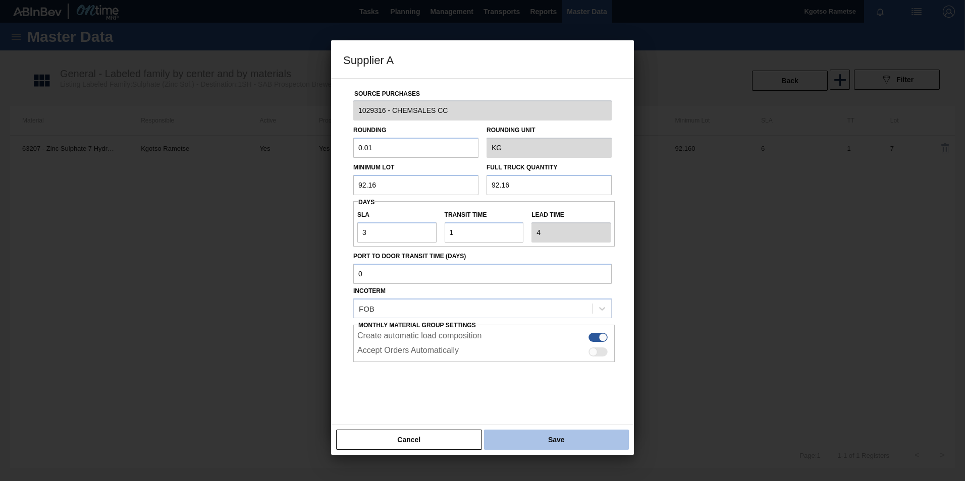
click at [554, 438] on button "Save" at bounding box center [556, 440] width 145 height 20
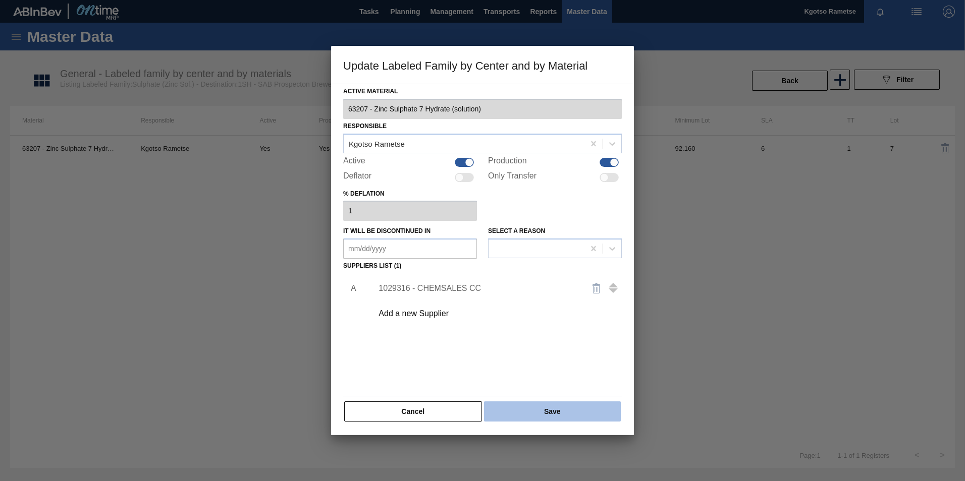
click at [551, 421] on button "Save" at bounding box center [552, 412] width 137 height 20
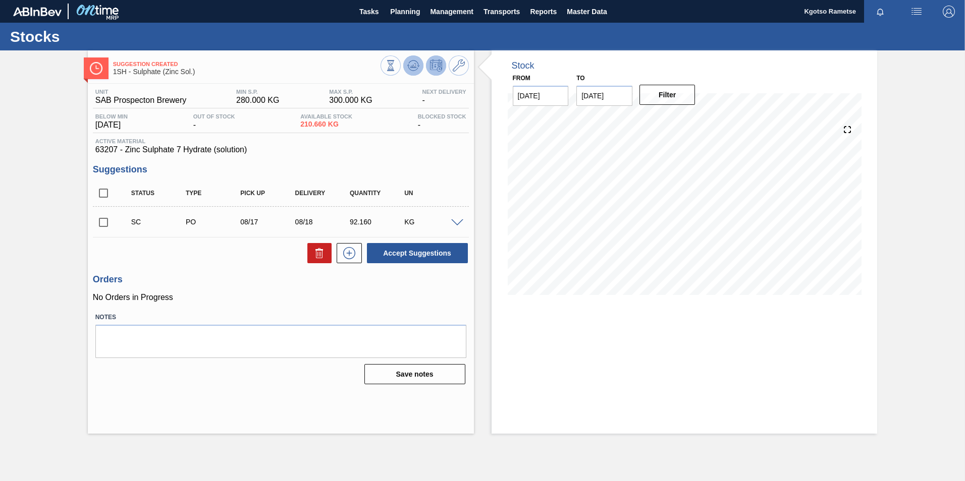
click at [396, 66] on icon at bounding box center [390, 65] width 11 height 11
